Goal: Complete application form

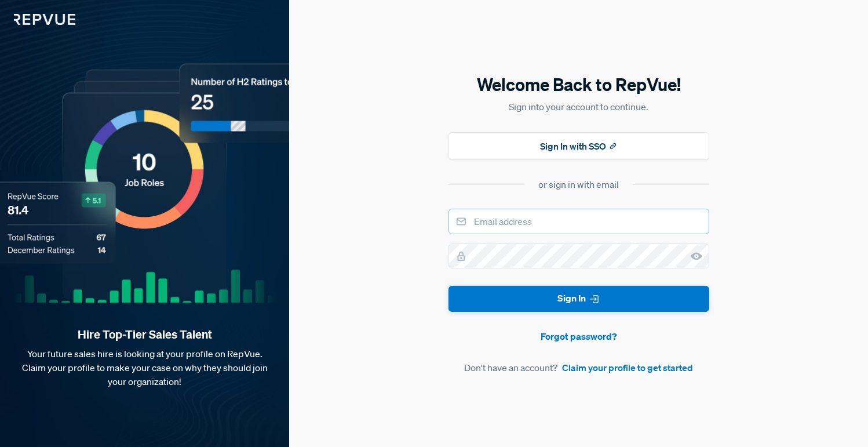
click at [563, 221] on input "email" at bounding box center [578, 221] width 261 height 25
type input "[EMAIL_ADDRESS][DOMAIN_NAME]"
drag, startPoint x: 564, startPoint y: 232, endPoint x: 691, endPoint y: 254, distance: 128.9
click at [691, 254] on icon at bounding box center [697, 256] width 12 height 12
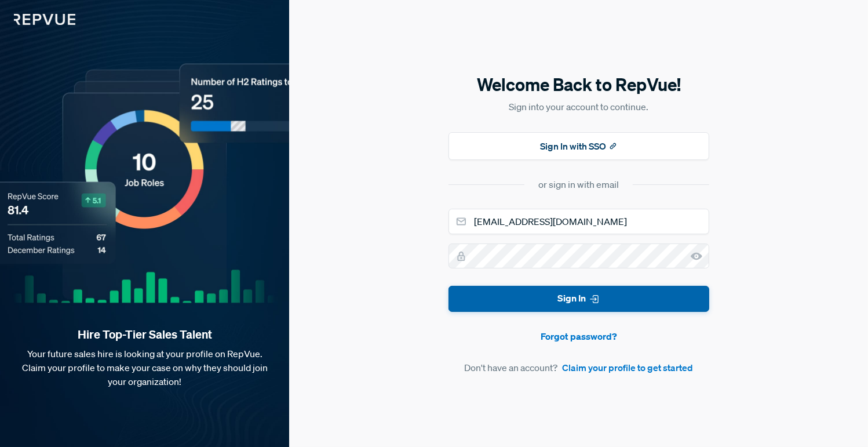
click at [622, 293] on button "Sign In" at bounding box center [578, 299] width 261 height 26
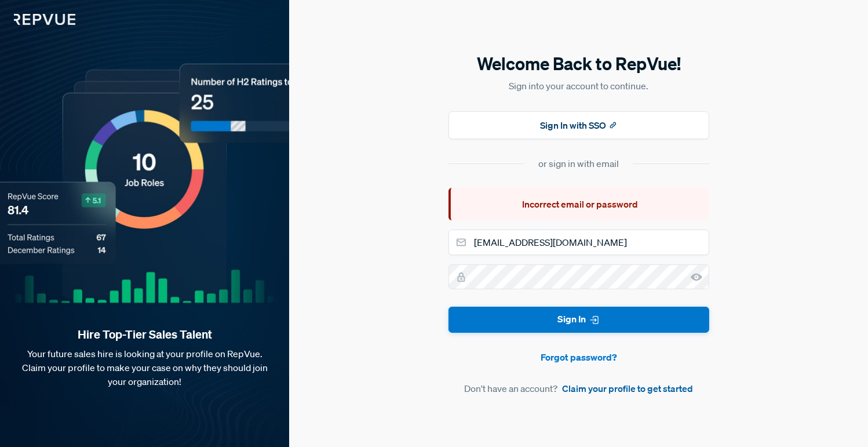
click at [612, 392] on link "Claim your profile to get started" at bounding box center [627, 388] width 131 height 14
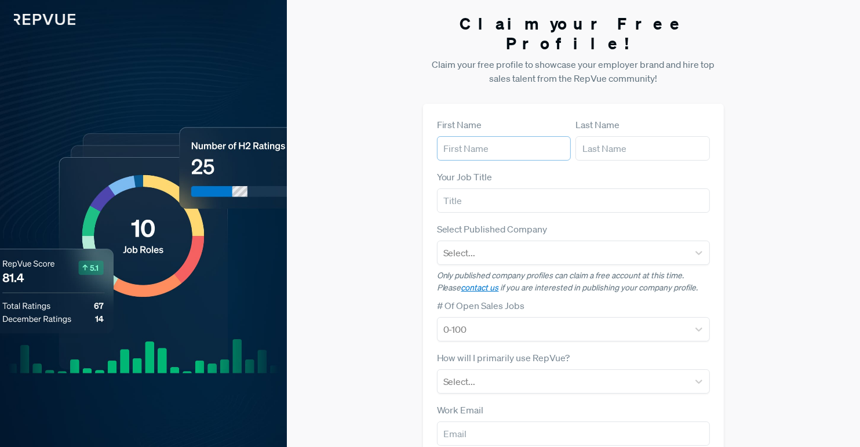
click at [564, 136] on input "text" at bounding box center [504, 148] width 134 height 24
type input "[PERSON_NAME]"
type input "Client Relationship Manager and Senior Recruiter"
click at [486, 245] on div at bounding box center [562, 253] width 239 height 16
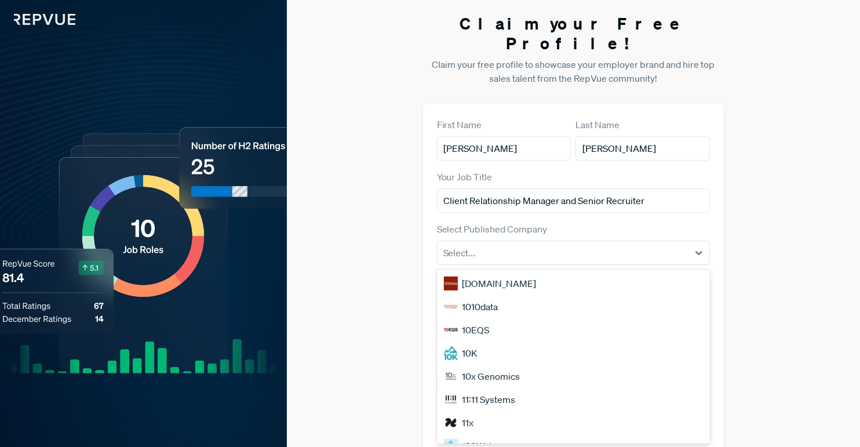
click at [772, 246] on div "Claim your Free Profile! Claim your free profile to showcase your employer bran…" at bounding box center [573, 291] width 573 height 583
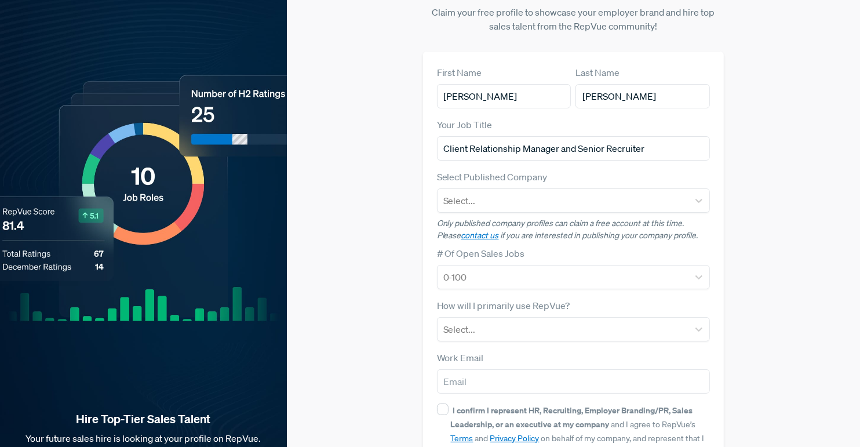
scroll to position [105, 0]
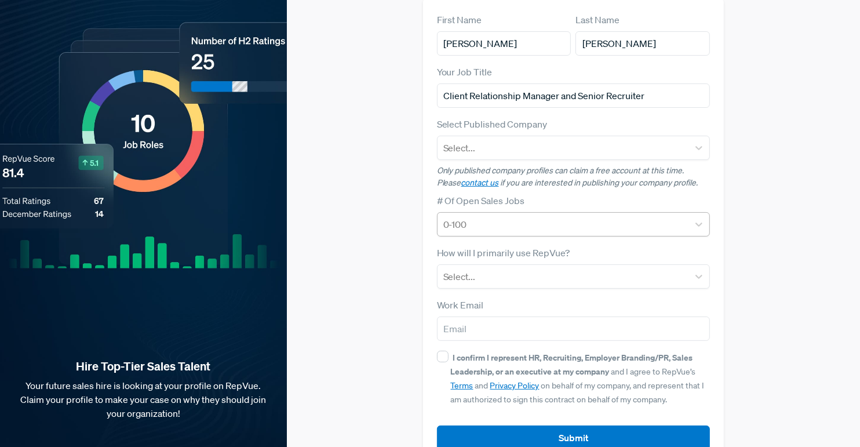
click at [622, 216] on div at bounding box center [562, 224] width 239 height 16
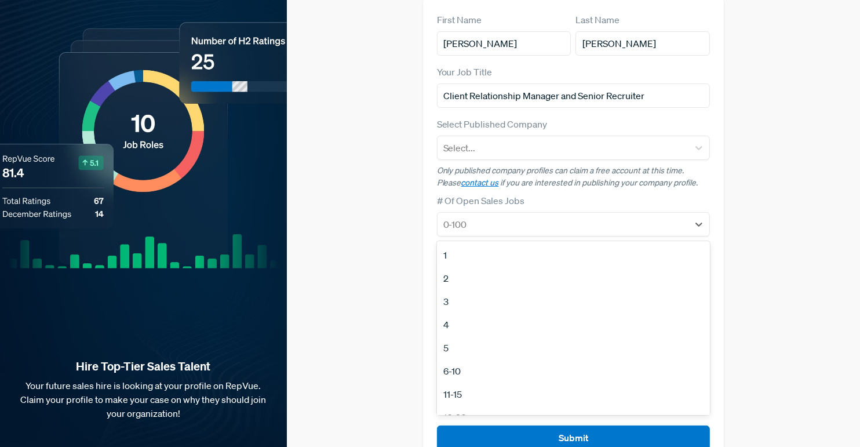
click at [759, 194] on div "Claim your Free Profile! Claim your free profile to showcase your employer bran…" at bounding box center [573, 186] width 573 height 583
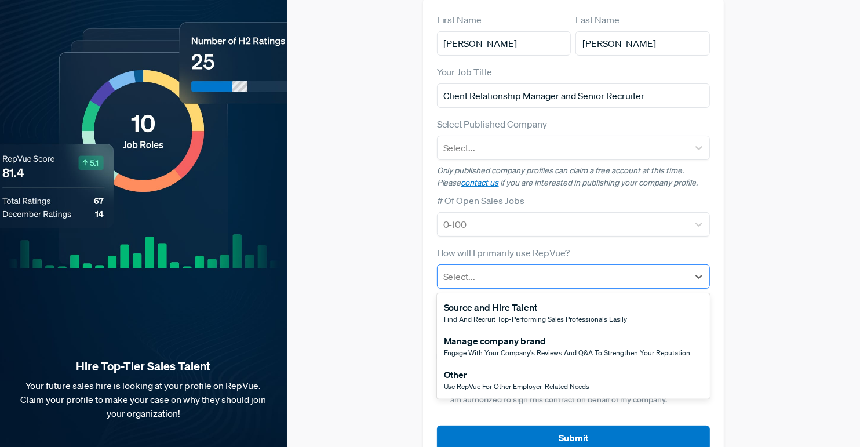
click at [570, 268] on div at bounding box center [562, 276] width 239 height 16
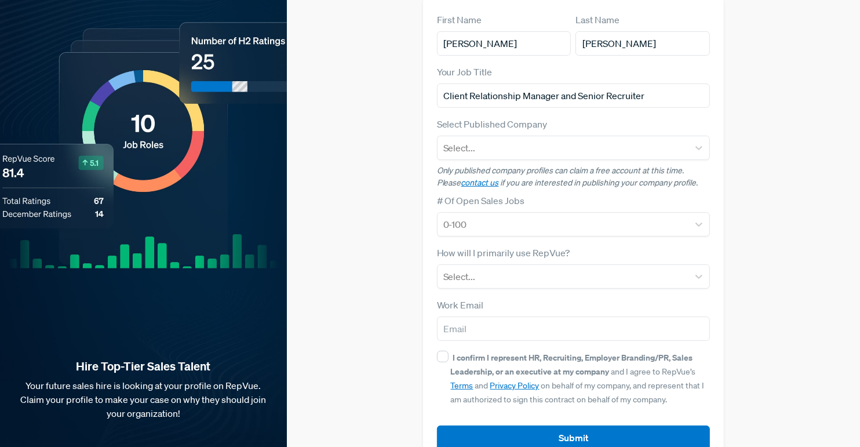
click at [754, 230] on div "Claim your Free Profile! Claim your free profile to showcase your employer bran…" at bounding box center [573, 186] width 573 height 583
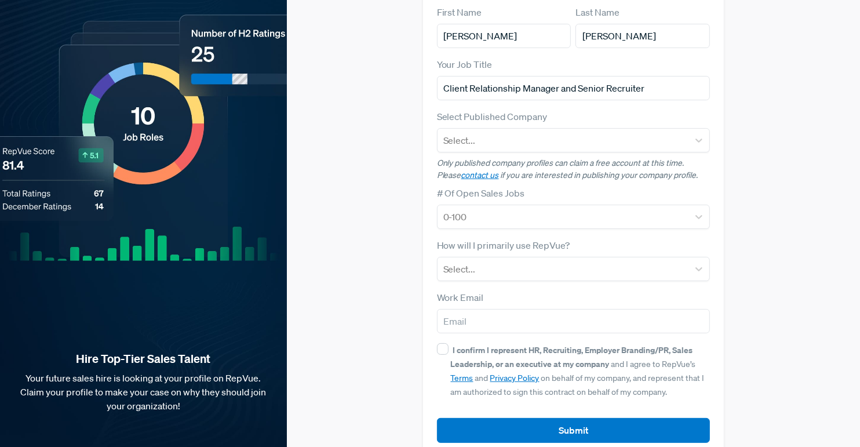
scroll to position [115, 0]
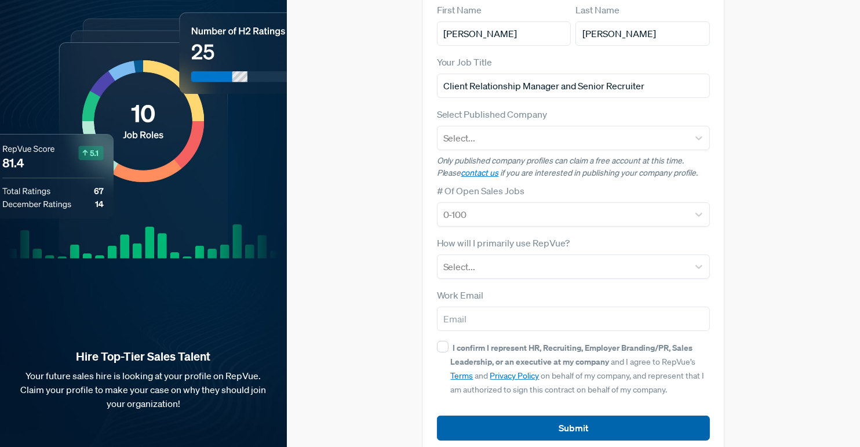
click at [516, 415] on button "Submit" at bounding box center [573, 427] width 273 height 25
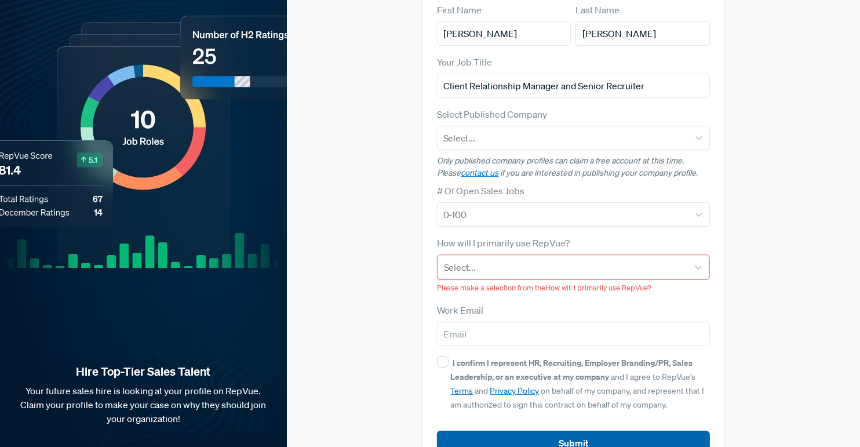
scroll to position [129, 0]
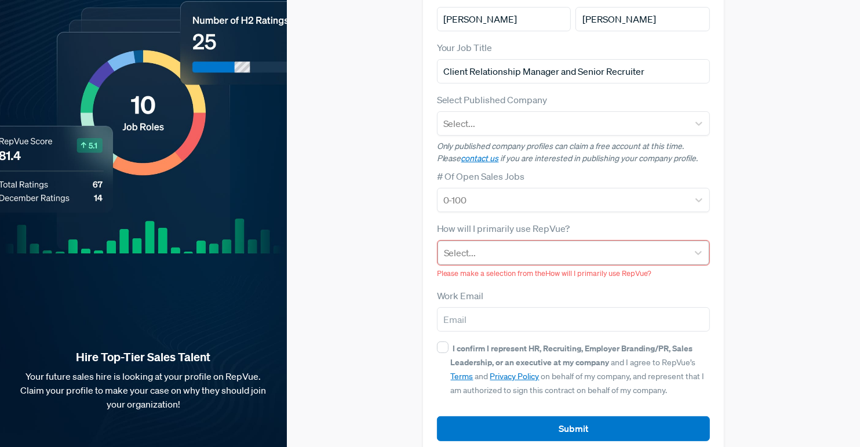
click at [583, 245] on div at bounding box center [563, 253] width 238 height 16
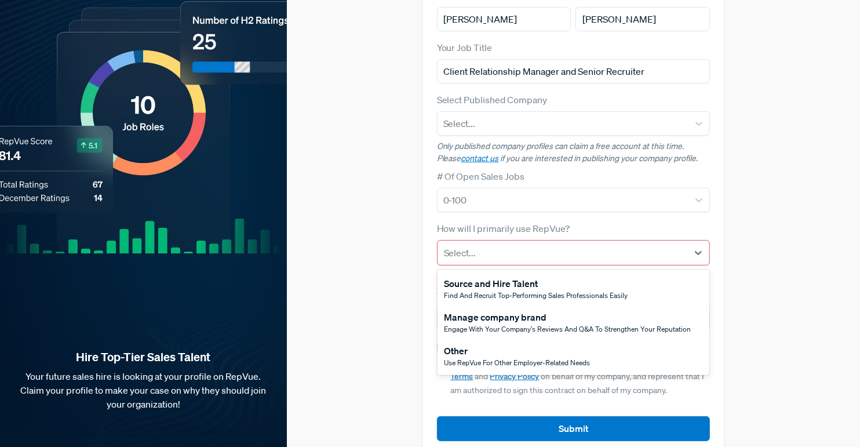
click at [544, 357] on span "Use RepVue for other employer-related needs" at bounding box center [517, 362] width 146 height 10
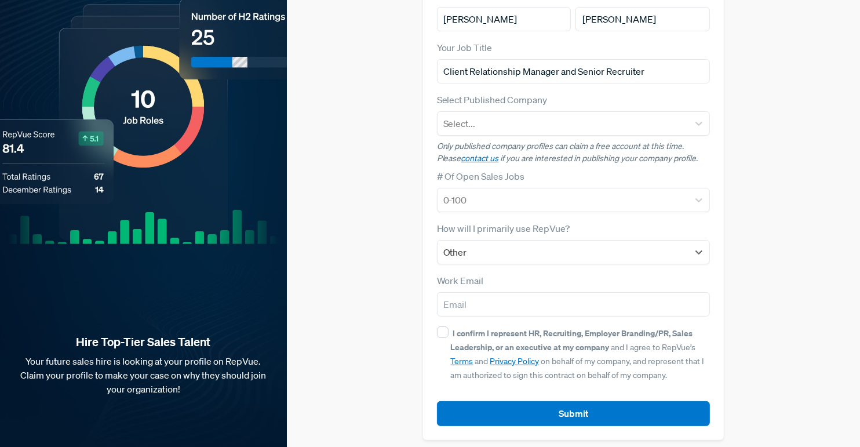
scroll to position [115, 0]
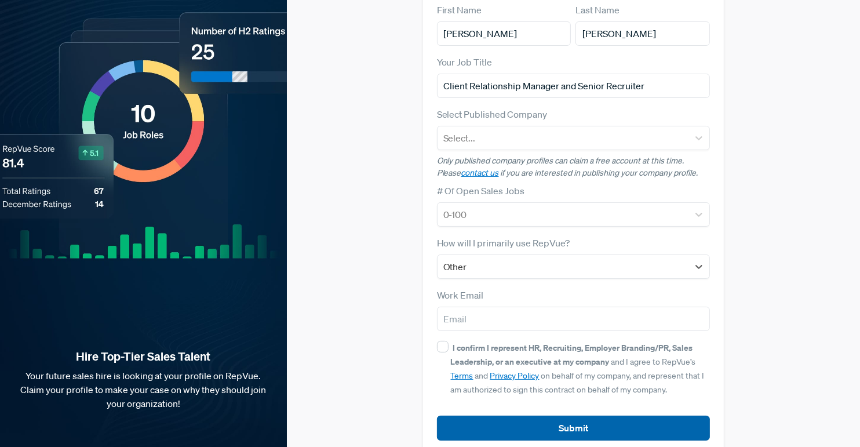
click at [544, 415] on button "Submit" at bounding box center [573, 427] width 273 height 25
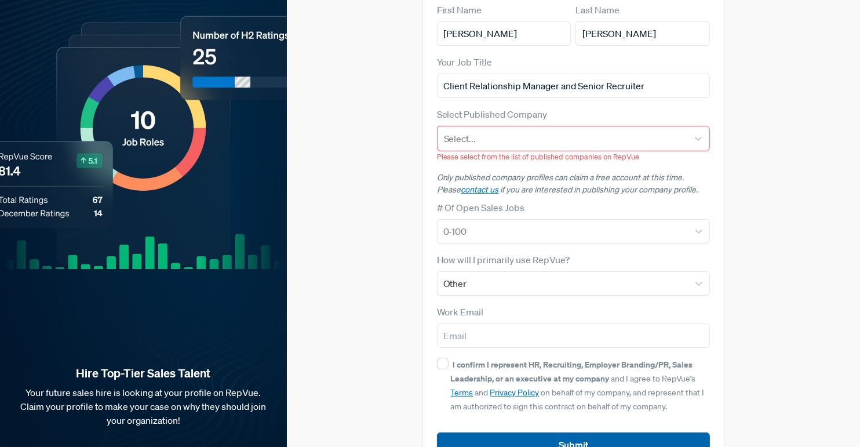
scroll to position [131, 0]
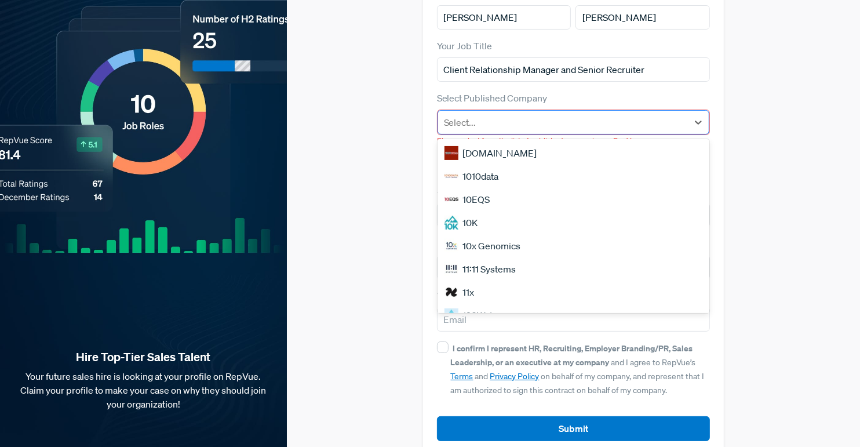
click at [560, 114] on div at bounding box center [563, 122] width 238 height 16
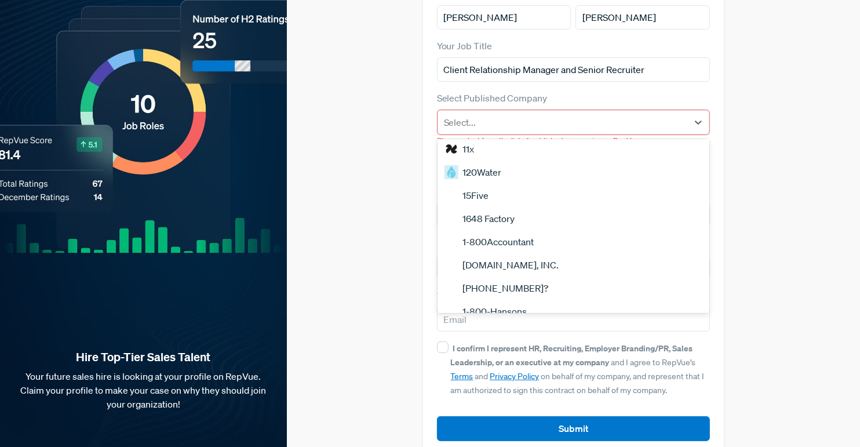
scroll to position [210, 0]
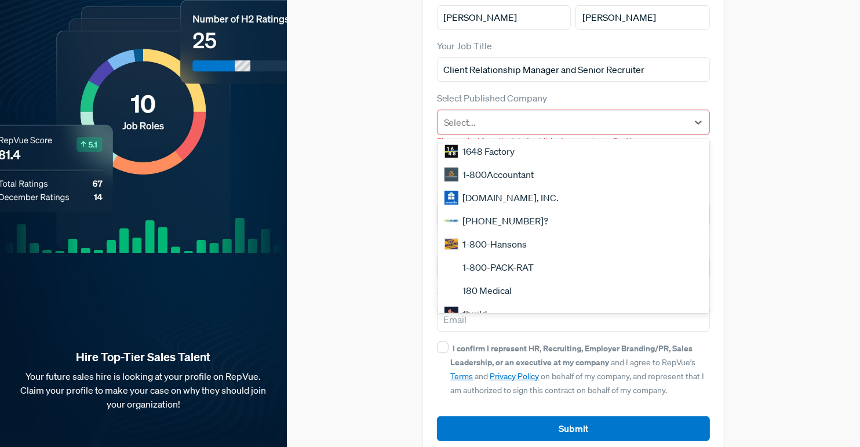
click at [519, 209] on div "[PHONE_NUMBER]?" at bounding box center [573, 220] width 272 height 23
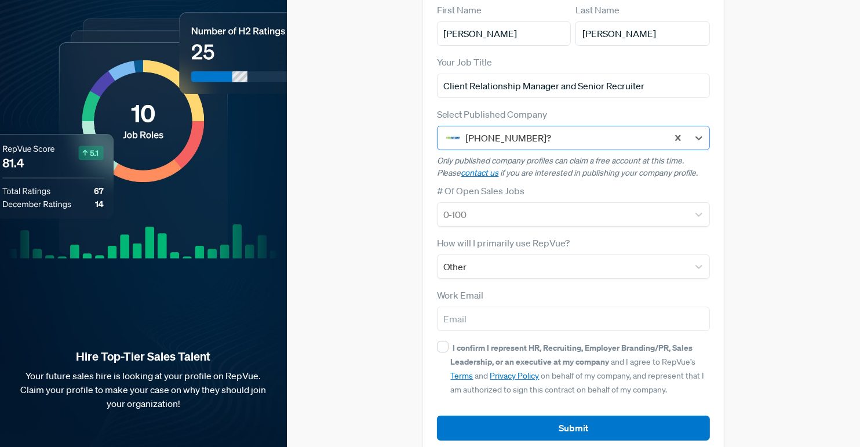
click at [608, 130] on div at bounding box center [564, 138] width 196 height 16
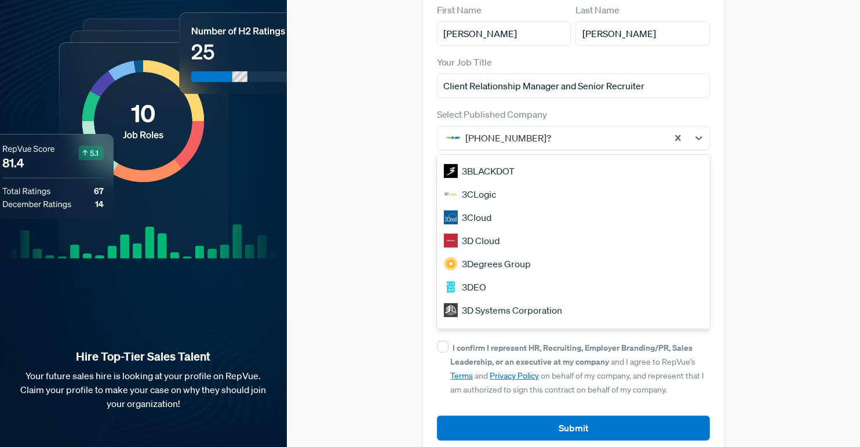
scroll to position [989, 0]
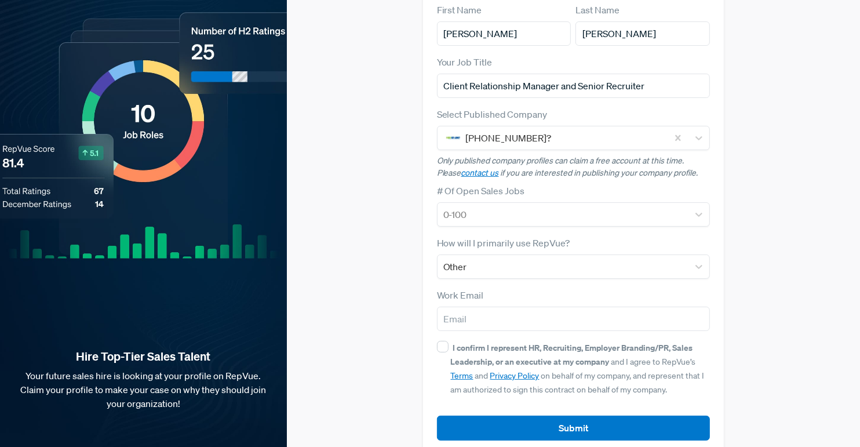
click at [744, 253] on div "Claim your Free Profile! Claim your free profile to showcase your employer bran…" at bounding box center [573, 176] width 573 height 583
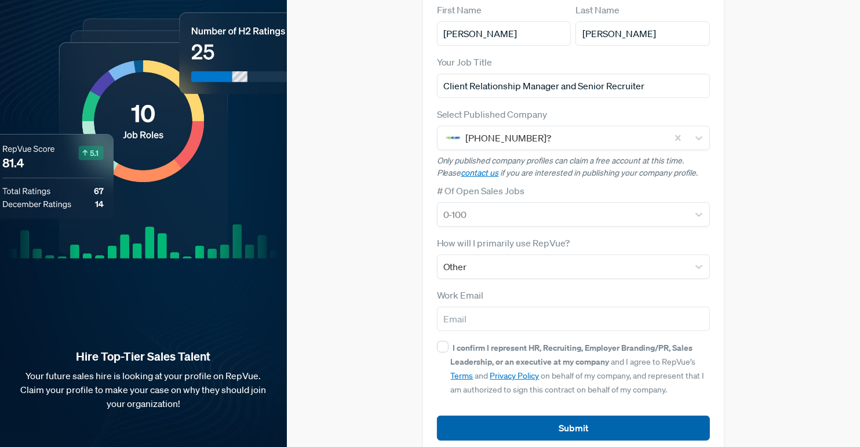
click at [610, 415] on button "Submit" at bounding box center [573, 427] width 273 height 25
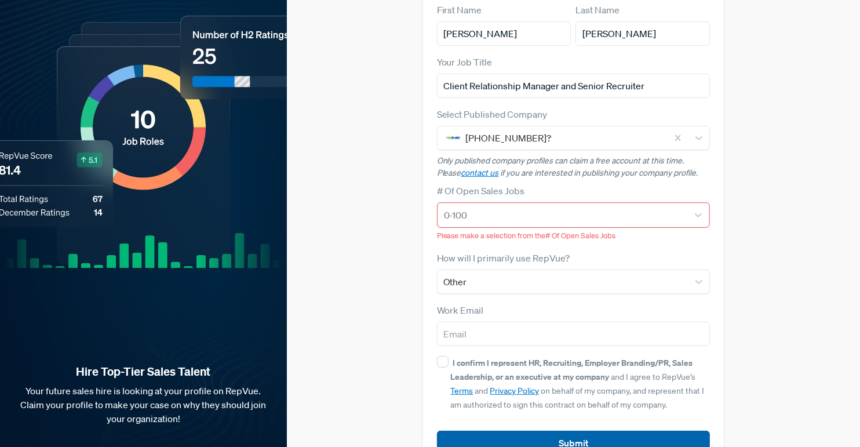
scroll to position [129, 0]
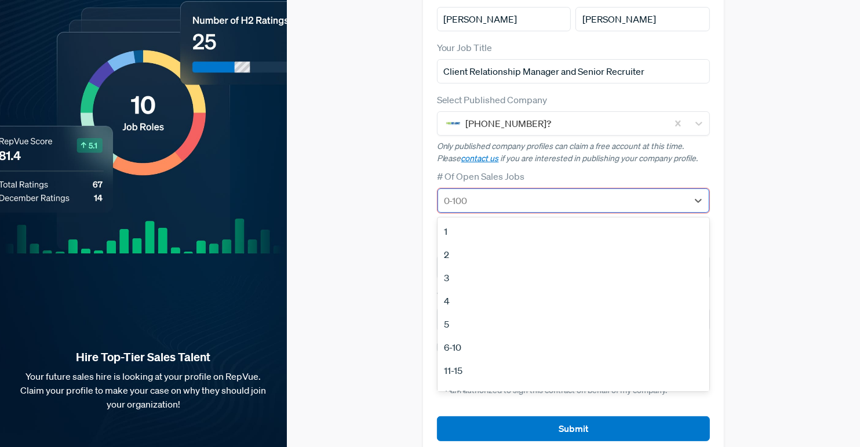
click at [562, 192] on div at bounding box center [563, 200] width 238 height 16
click at [471, 220] on div "1" at bounding box center [573, 231] width 272 height 23
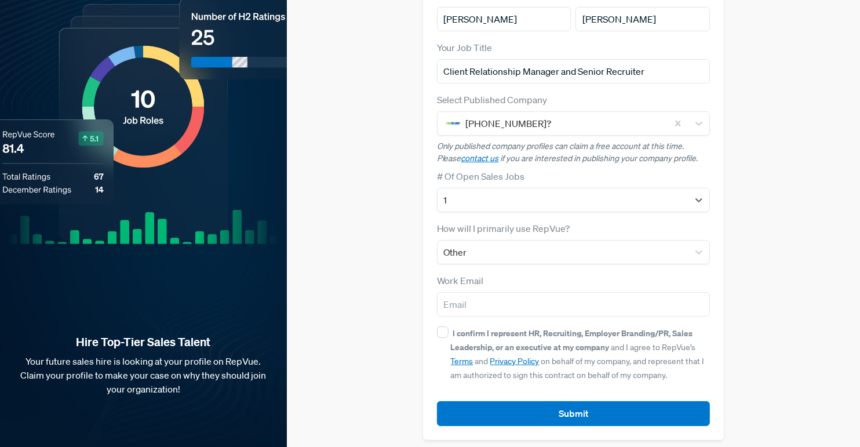
scroll to position [115, 0]
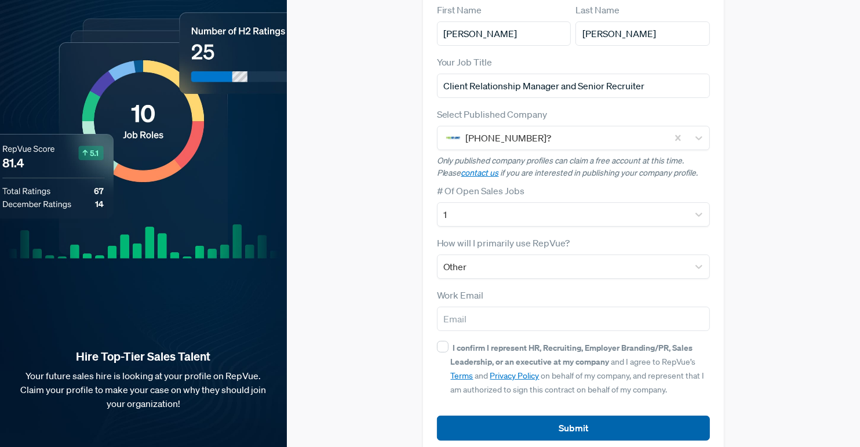
click at [601, 415] on button "Submit" at bounding box center [573, 427] width 273 height 25
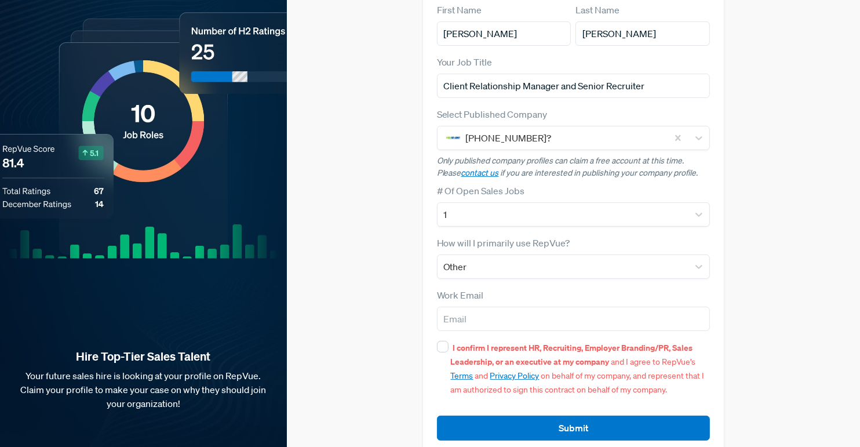
click at [489, 318] on form "First Name [PERSON_NAME] Last Name [PERSON_NAME] Your Job Title Client Relation…" at bounding box center [573, 221] width 273 height 437
click at [482, 342] on strong "I confirm I represent HR, Recruiting, Employer Branding/PR, Sales Leadership, o…" at bounding box center [572, 354] width 242 height 25
click at [448, 341] on input "I confirm I represent HR, Recruiting, Employer Branding/PR, Sales Leadership, o…" at bounding box center [443, 347] width 12 height 12
checkbox input "true"
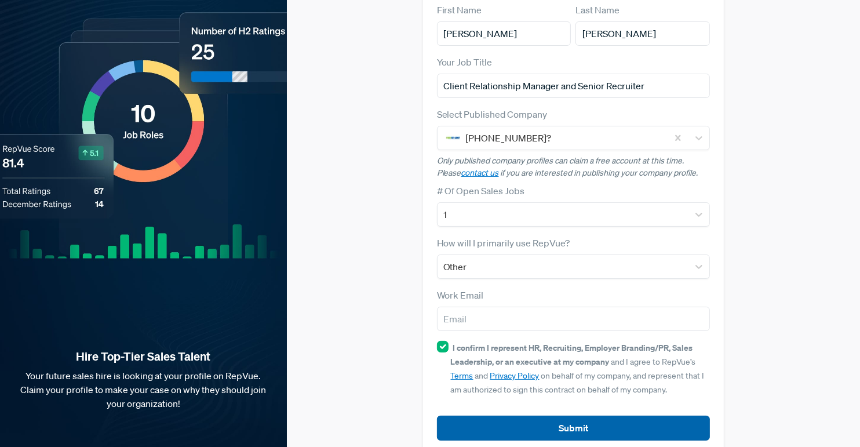
click at [545, 415] on button "Submit" at bounding box center [573, 427] width 273 height 25
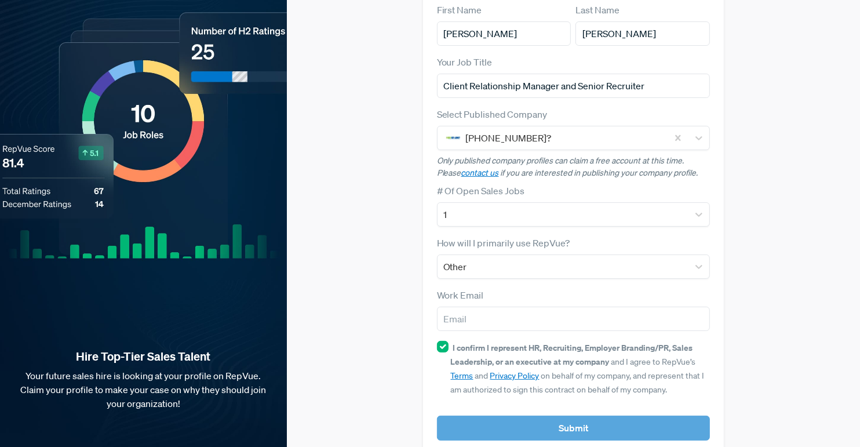
scroll to position [129, 0]
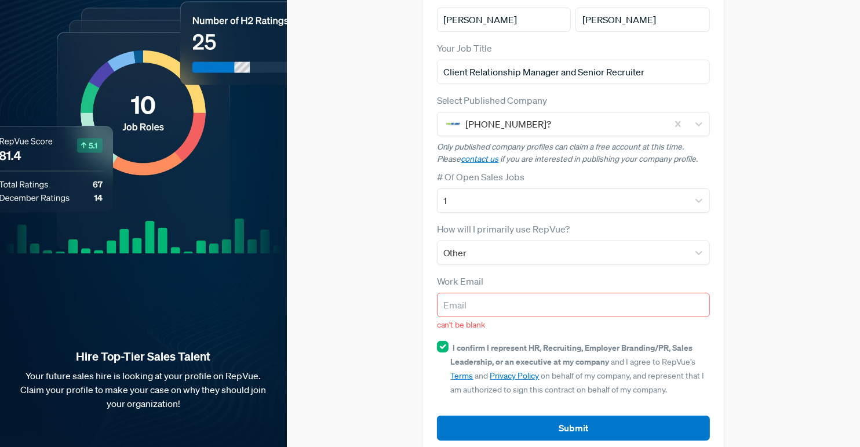
click at [549, 293] on input "email" at bounding box center [573, 305] width 273 height 24
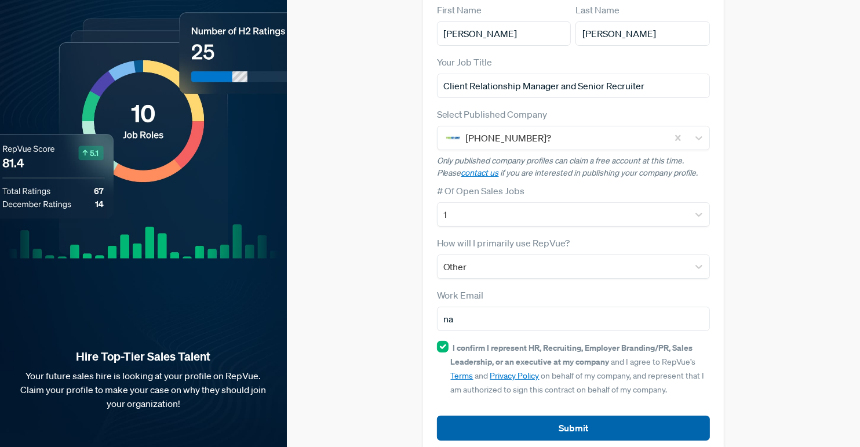
click at [549, 415] on button "Submit" at bounding box center [573, 427] width 273 height 25
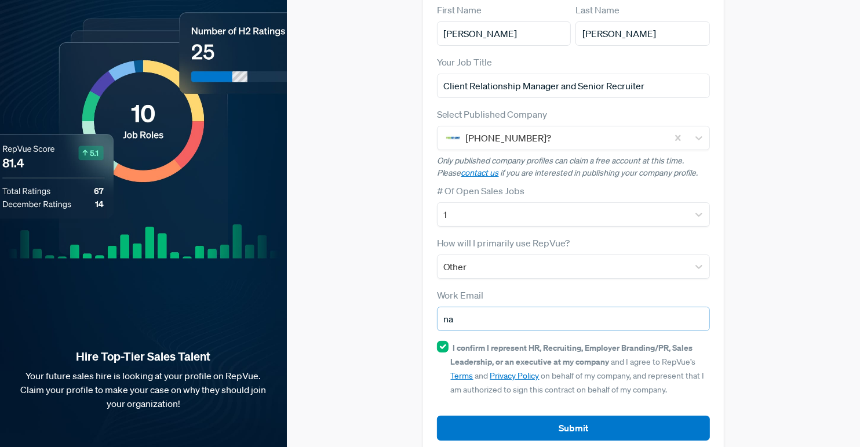
click at [597, 307] on input "na" at bounding box center [573, 319] width 273 height 24
type input "n"
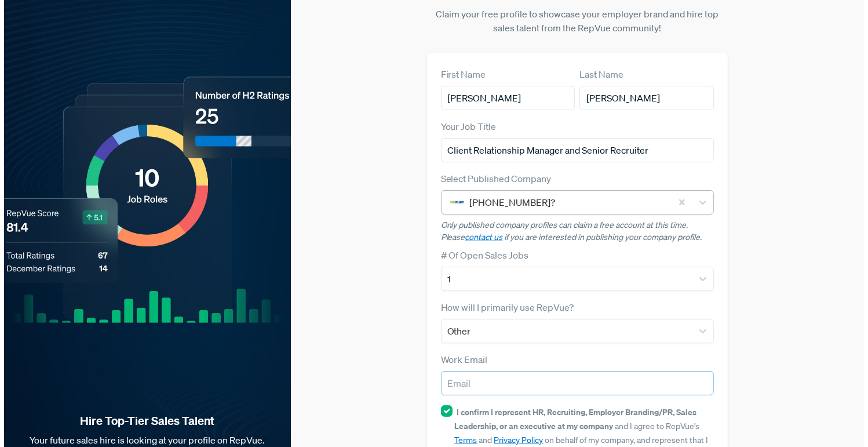
scroll to position [0, 0]
